Goal: Transaction & Acquisition: Download file/media

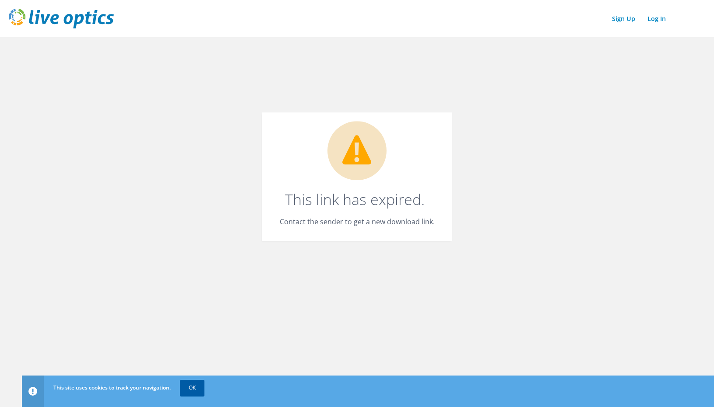
click at [197, 384] on link "OK" at bounding box center [192, 388] width 25 height 16
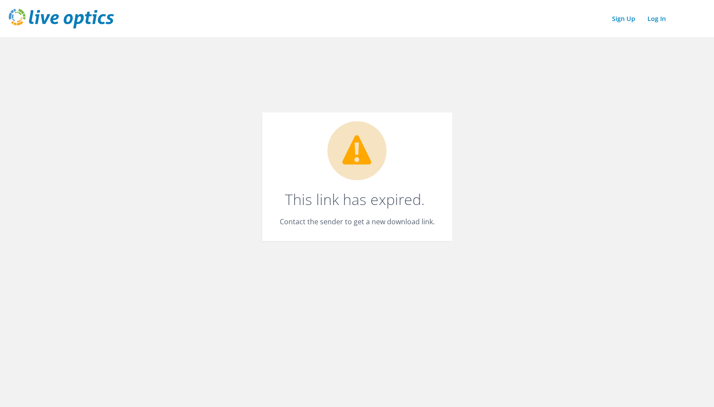
click at [342, 222] on p "Contact the sender to get a new download link." at bounding box center [357, 222] width 155 height 12
click at [430, 194] on div "This link has expired. Contact the sender to get a new download link." at bounding box center [357, 176] width 190 height 129
click at [370, 135] on circle at bounding box center [356, 150] width 59 height 59
click at [365, 149] on icon at bounding box center [356, 150] width 59 height 59
click at [588, 175] on div "Sign Up Log In This link has expired. Contact the sender to get a new download …" at bounding box center [357, 203] width 714 height 407
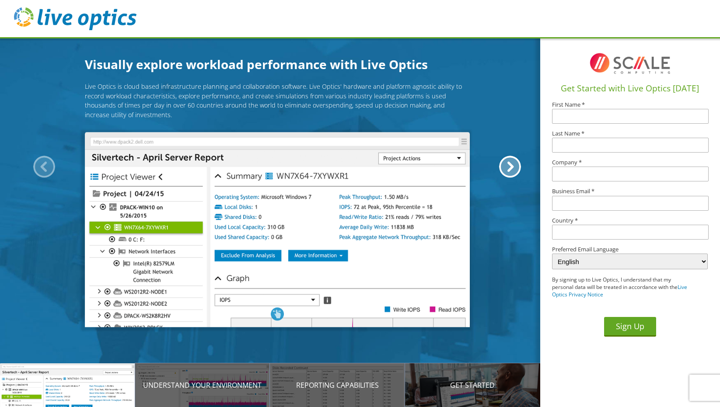
click at [592, 118] on input "text" at bounding box center [630, 116] width 157 height 15
type input "Matt"
type input "Freymiller"
type input "Elevity IT"
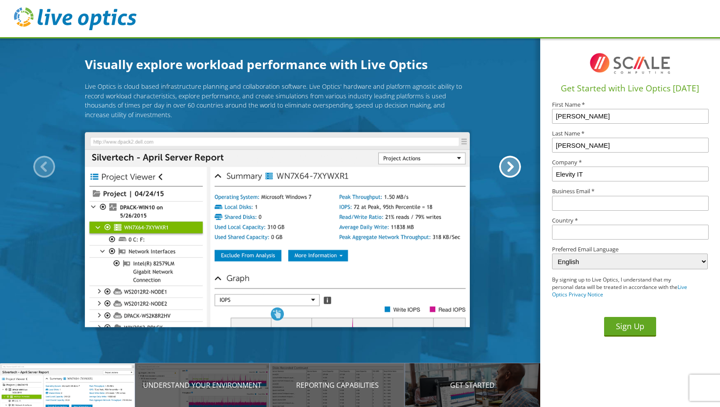
type input "mfreymiller@elevityit.com"
click at [576, 237] on input "text" at bounding box center [630, 232] width 157 height 15
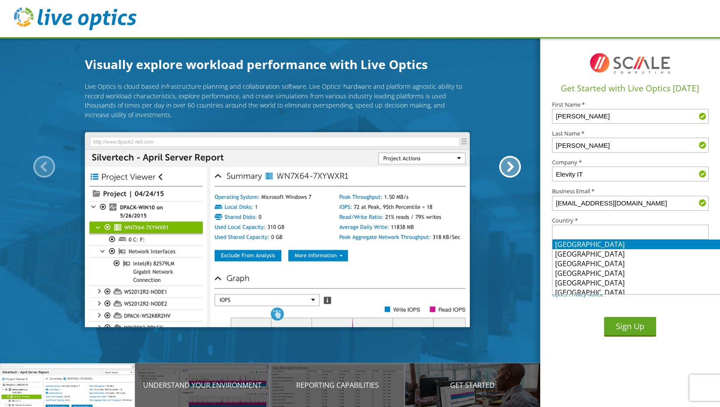
type input "S"
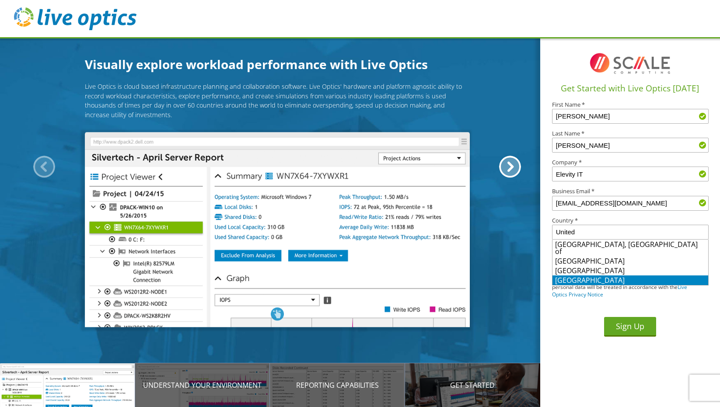
click at [585, 276] on li "United States" at bounding box center [631, 281] width 156 height 10
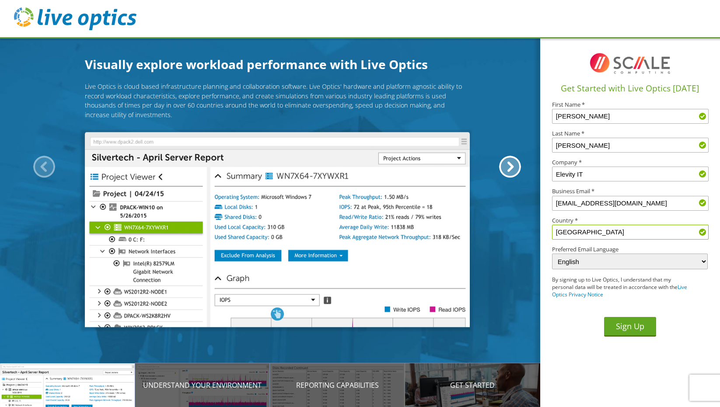
type input "United States"
click at [575, 353] on section "Get Started with Live Optics Today First Name * Matt Last Name * Freymiller Com…" at bounding box center [630, 222] width 180 height 370
click at [643, 326] on button "Sign Up" at bounding box center [630, 327] width 52 height 20
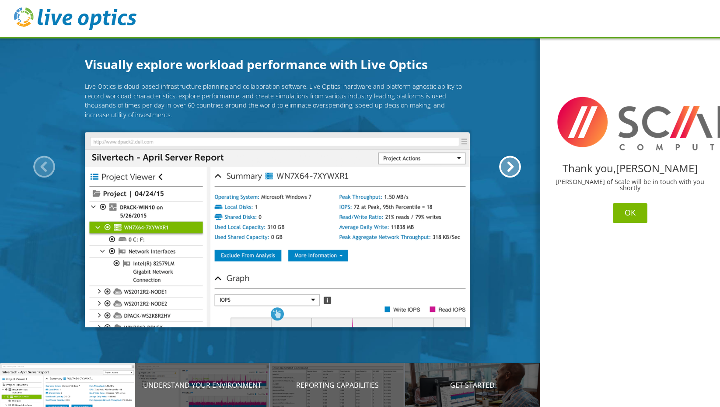
click at [632, 205] on button "OK" at bounding box center [630, 213] width 35 height 20
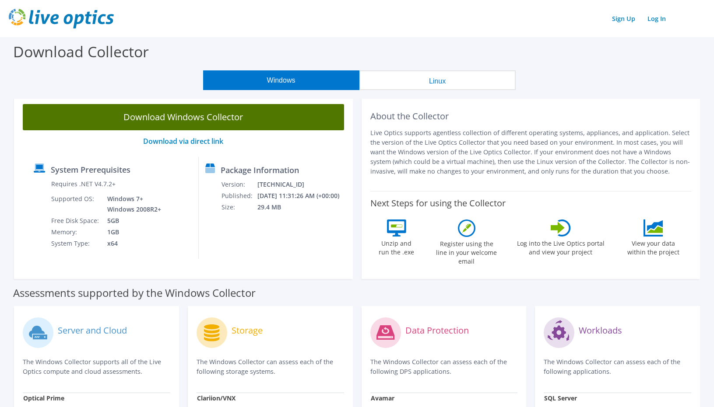
click at [196, 125] on link "Download Windows Collector" at bounding box center [183, 117] width 321 height 26
